Goal: Information Seeking & Learning: Learn about a topic

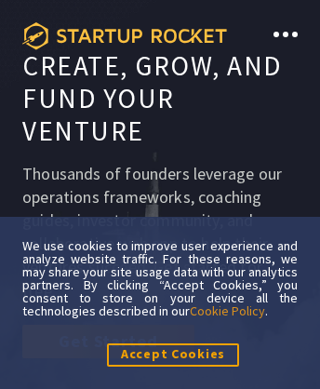
click at [125, 35] on icon at bounding box center [124, 36] width 205 height 28
click at [125, 22] on icon at bounding box center [124, 36] width 205 height 28
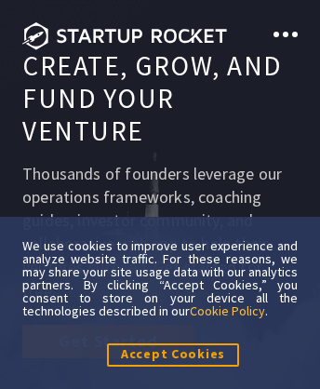
click at [229, 310] on link "Cookie Policy" at bounding box center [227, 311] width 75 height 17
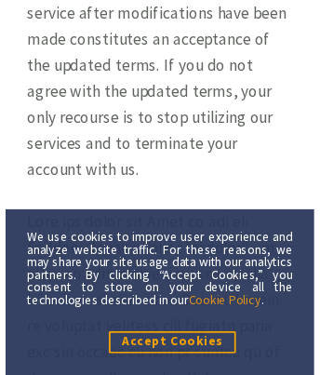
scroll to position [22, 0]
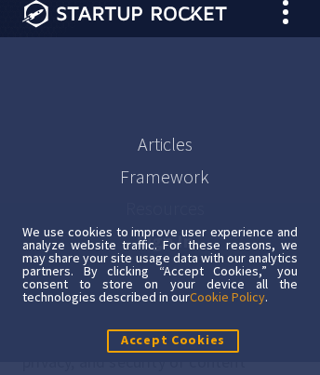
scroll to position [19045, 0]
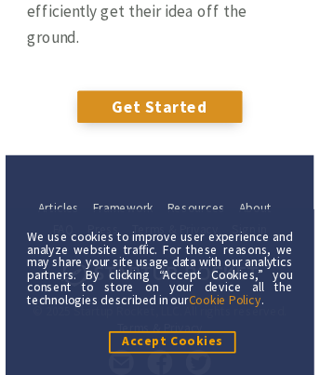
scroll to position [22, 0]
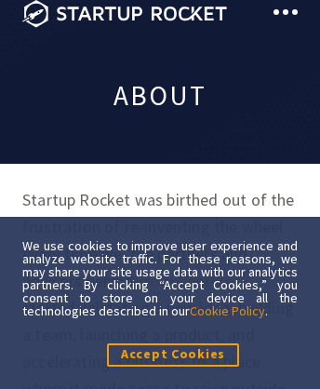
click at [286, 12] on span at bounding box center [286, 12] width 6 height 6
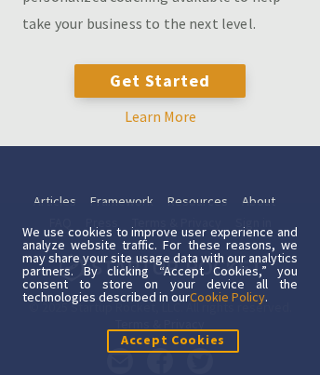
scroll to position [489, 133]
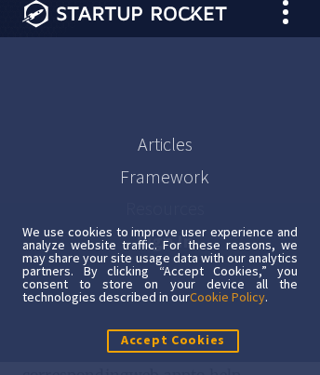
scroll to position [10206, 0]
